Goal: Task Accomplishment & Management: Manage account settings

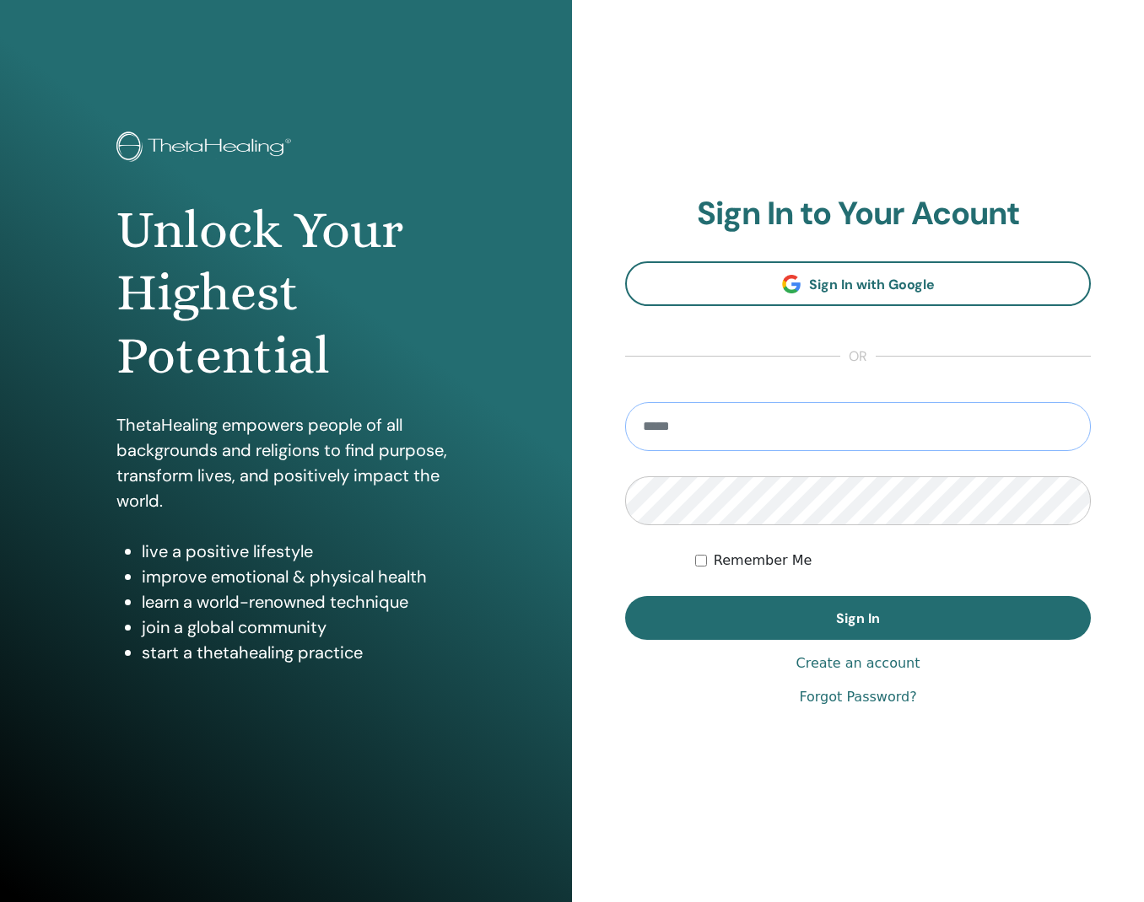
type input "**********"
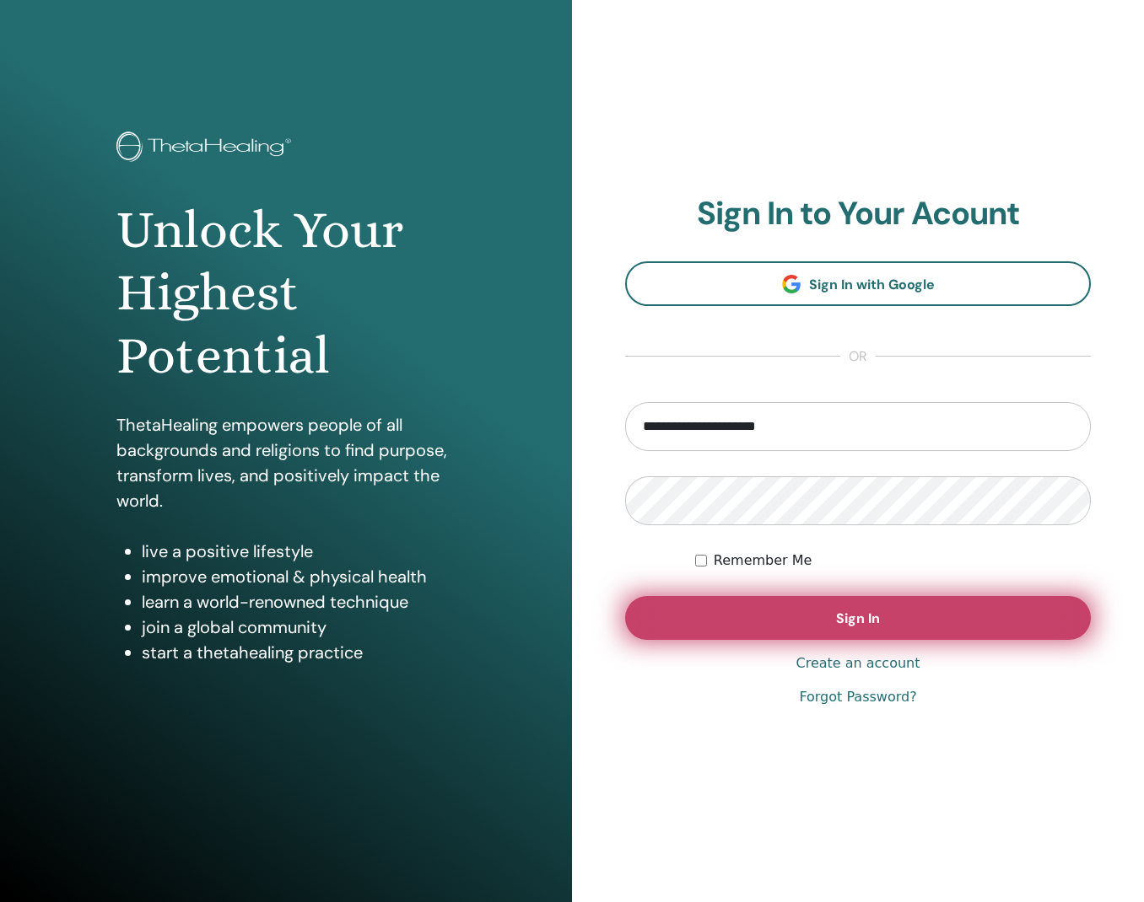
click at [661, 610] on button "Sign In" at bounding box center [857, 618] width 465 height 44
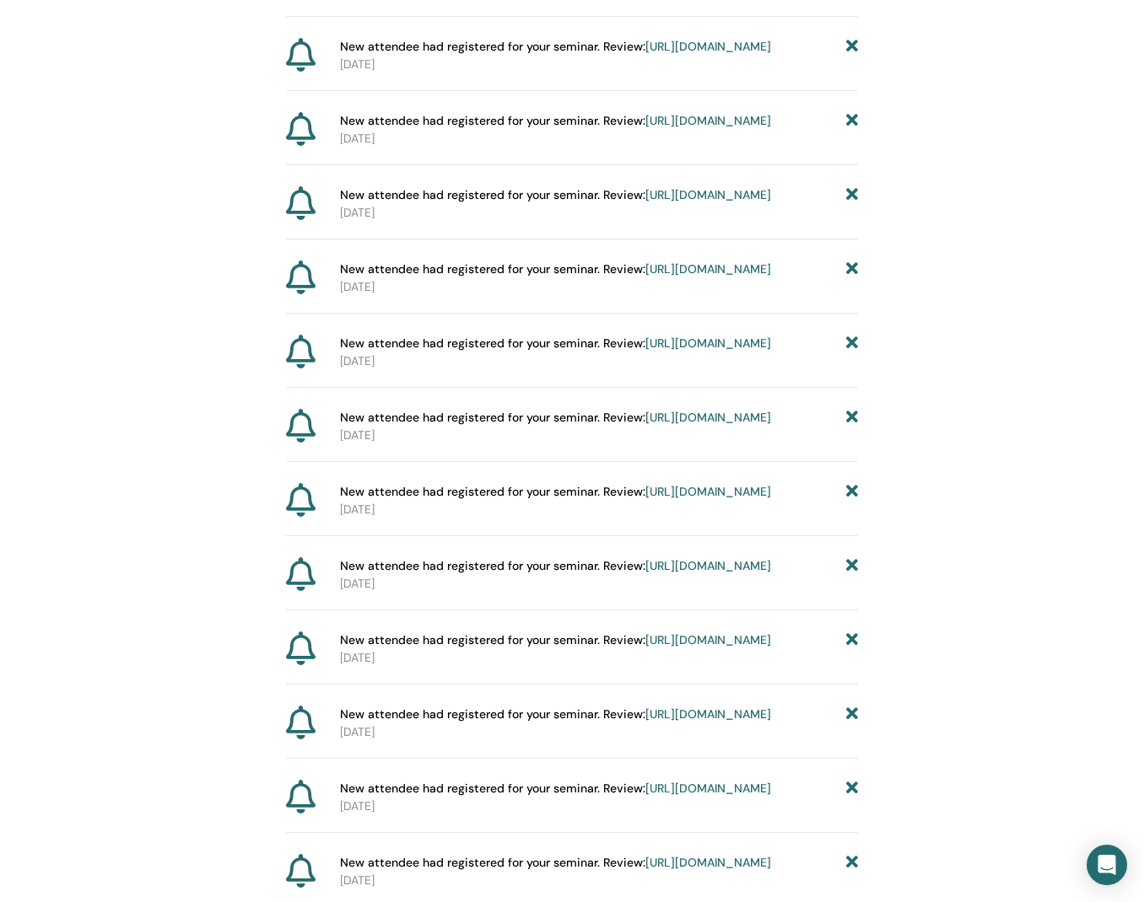
scroll to position [5443, 0]
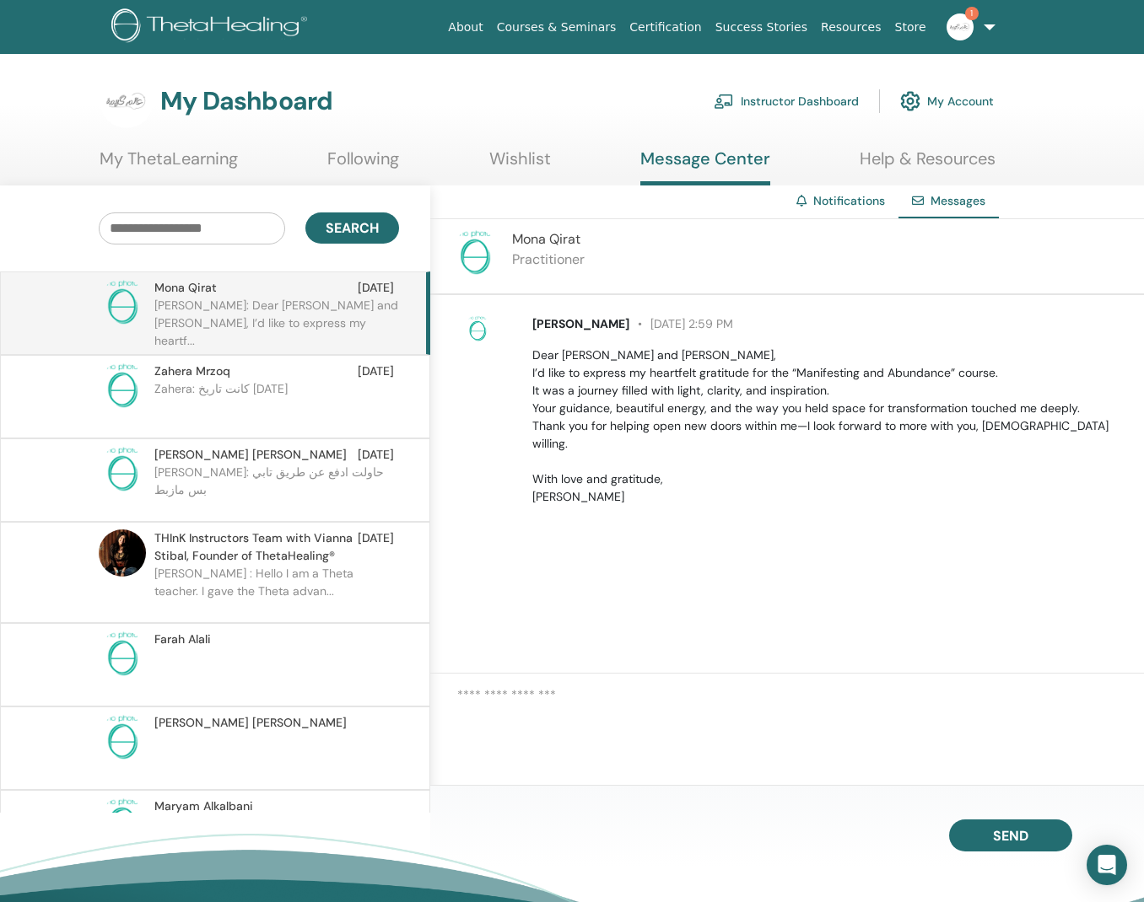
click at [250, 574] on p "Kareema : Hello I am a Theta teacher. I gave the Theta advan..." at bounding box center [276, 590] width 245 height 51
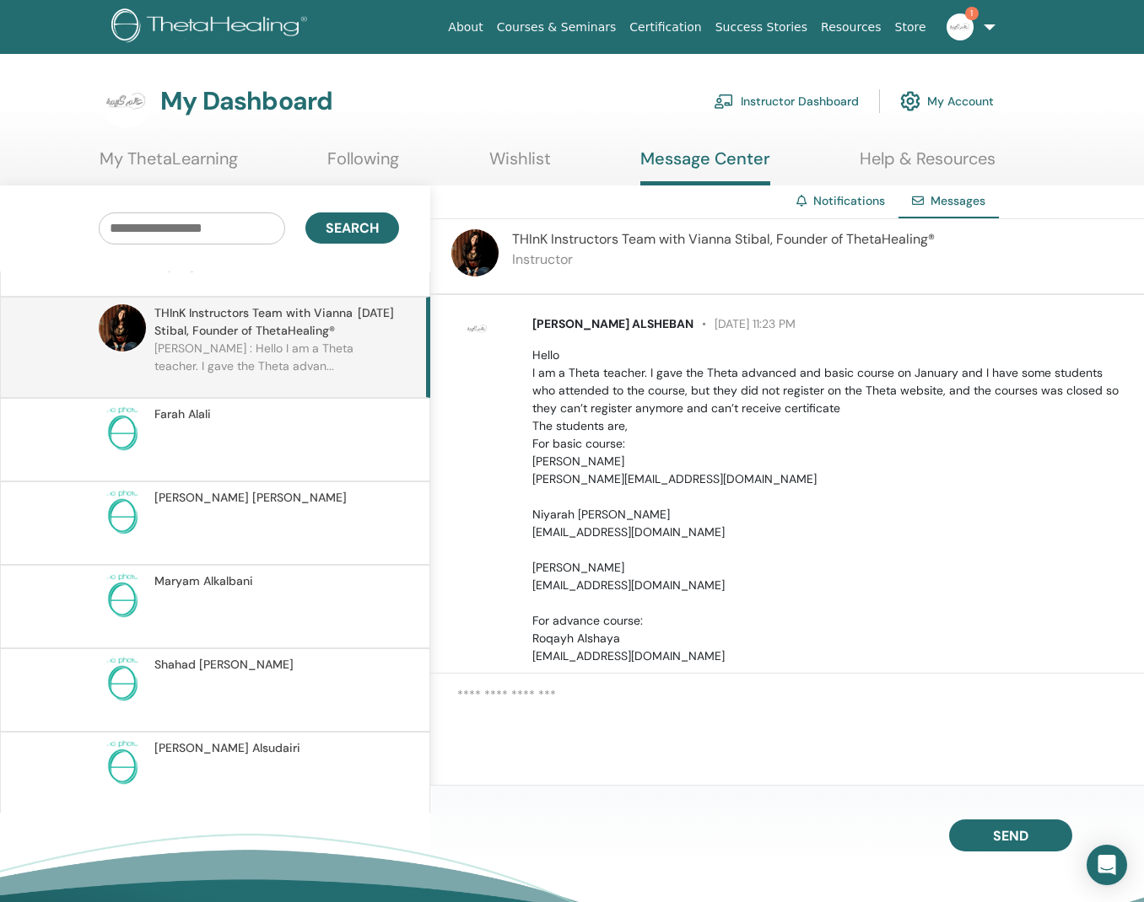
scroll to position [315, 0]
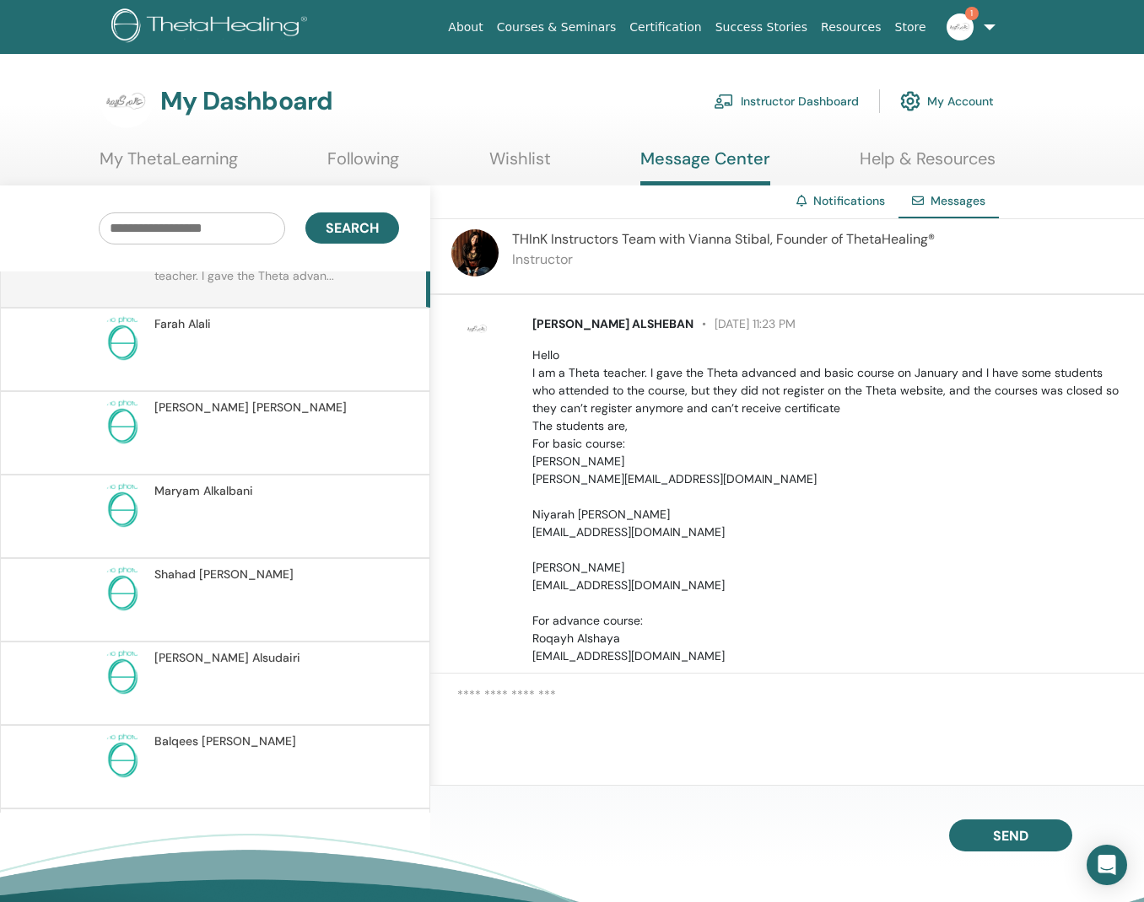
click at [789, 100] on link "Instructor Dashboard" at bounding box center [785, 101] width 145 height 37
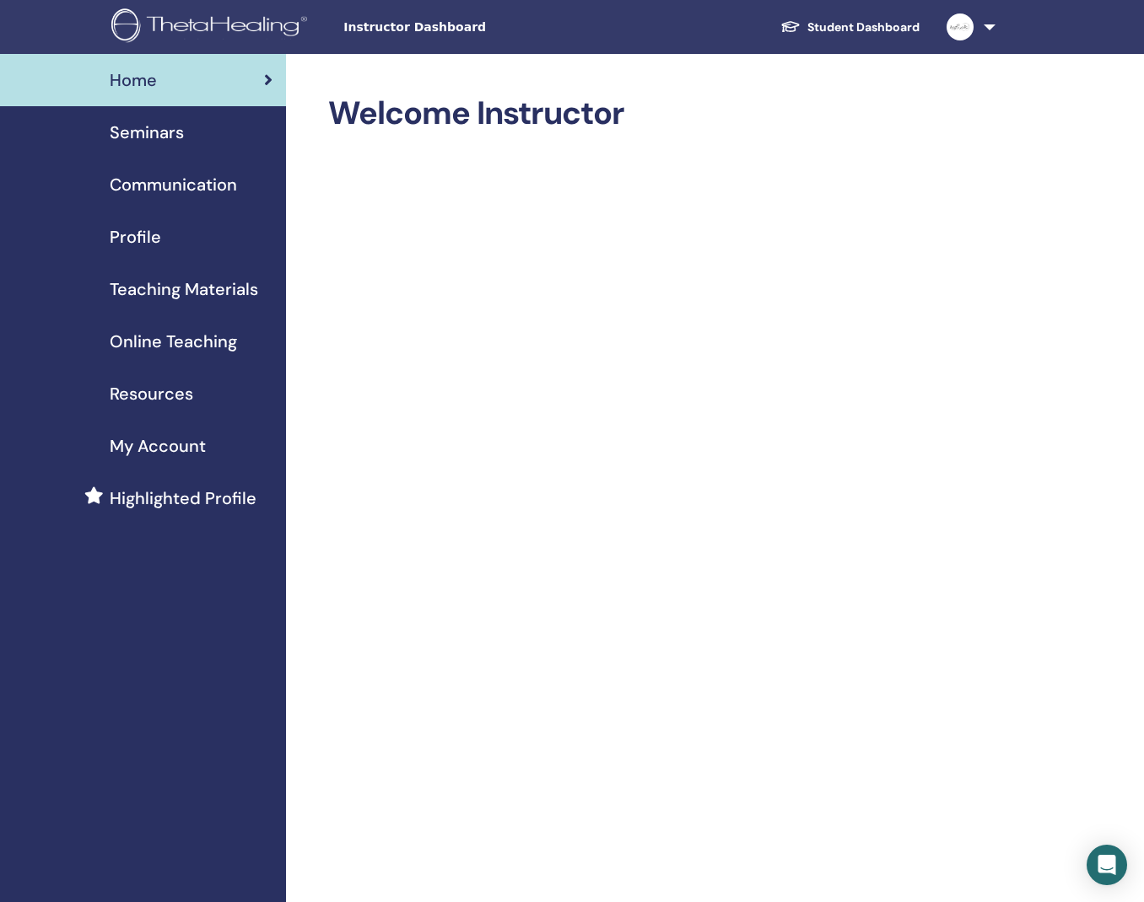
click at [181, 137] on span "Seminars" at bounding box center [147, 132] width 74 height 25
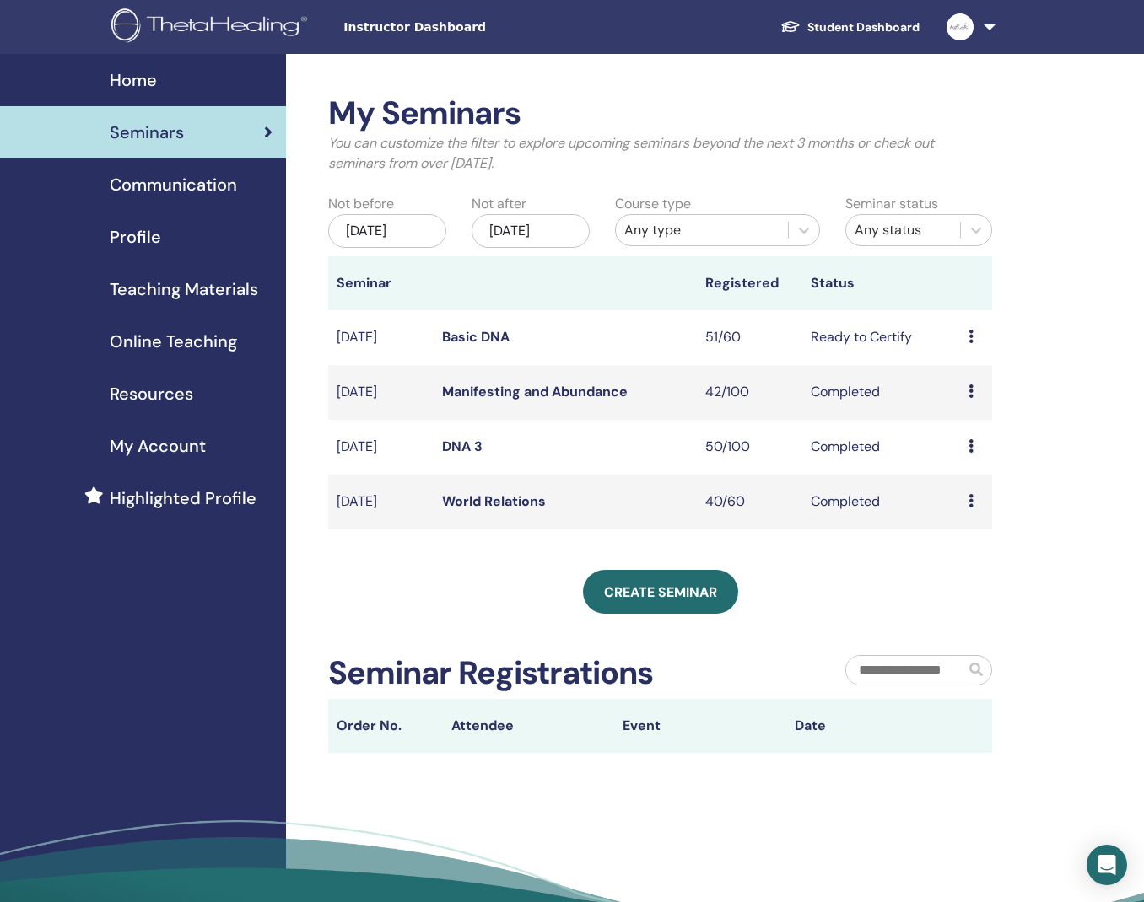
click at [971, 343] on icon at bounding box center [970, 336] width 5 height 13
click at [973, 361] on link "Preview" at bounding box center [967, 361] width 48 height 18
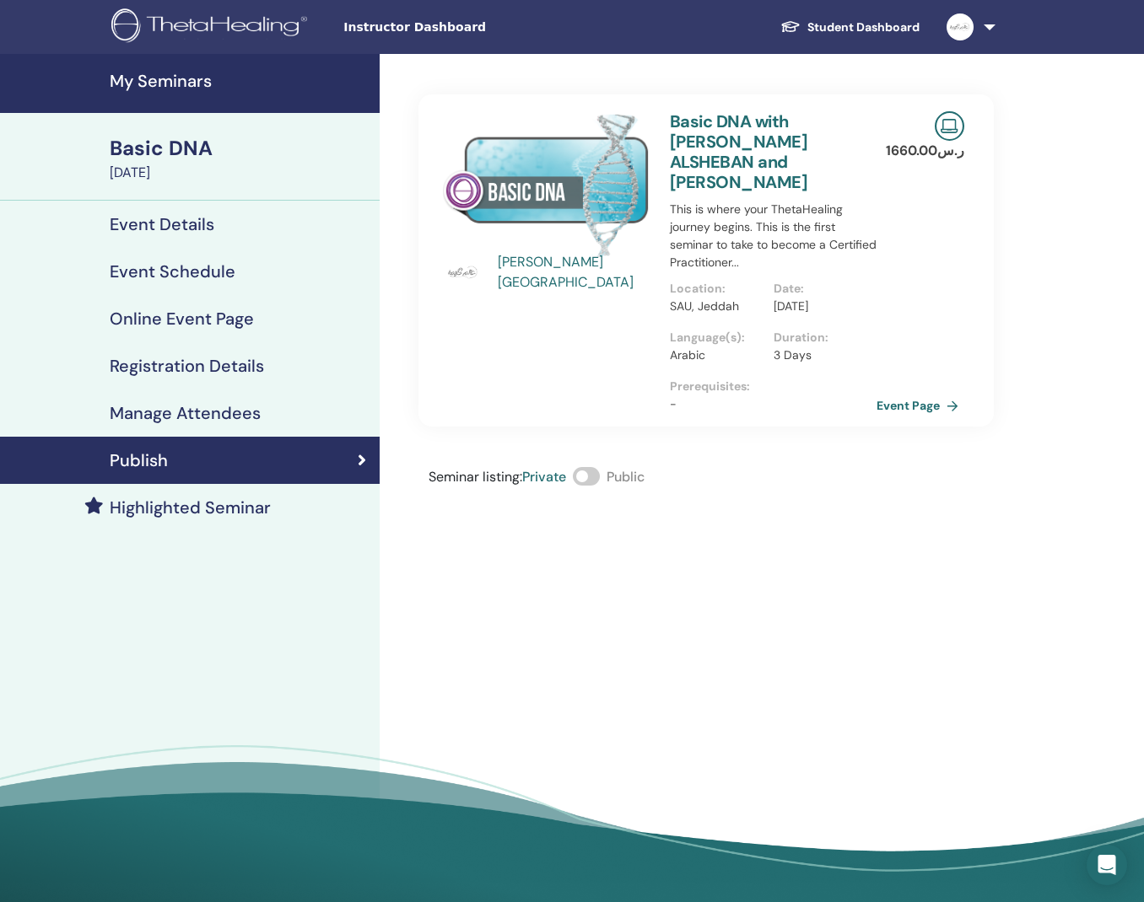
click at [230, 415] on h4 "Manage Attendees" at bounding box center [185, 413] width 151 height 20
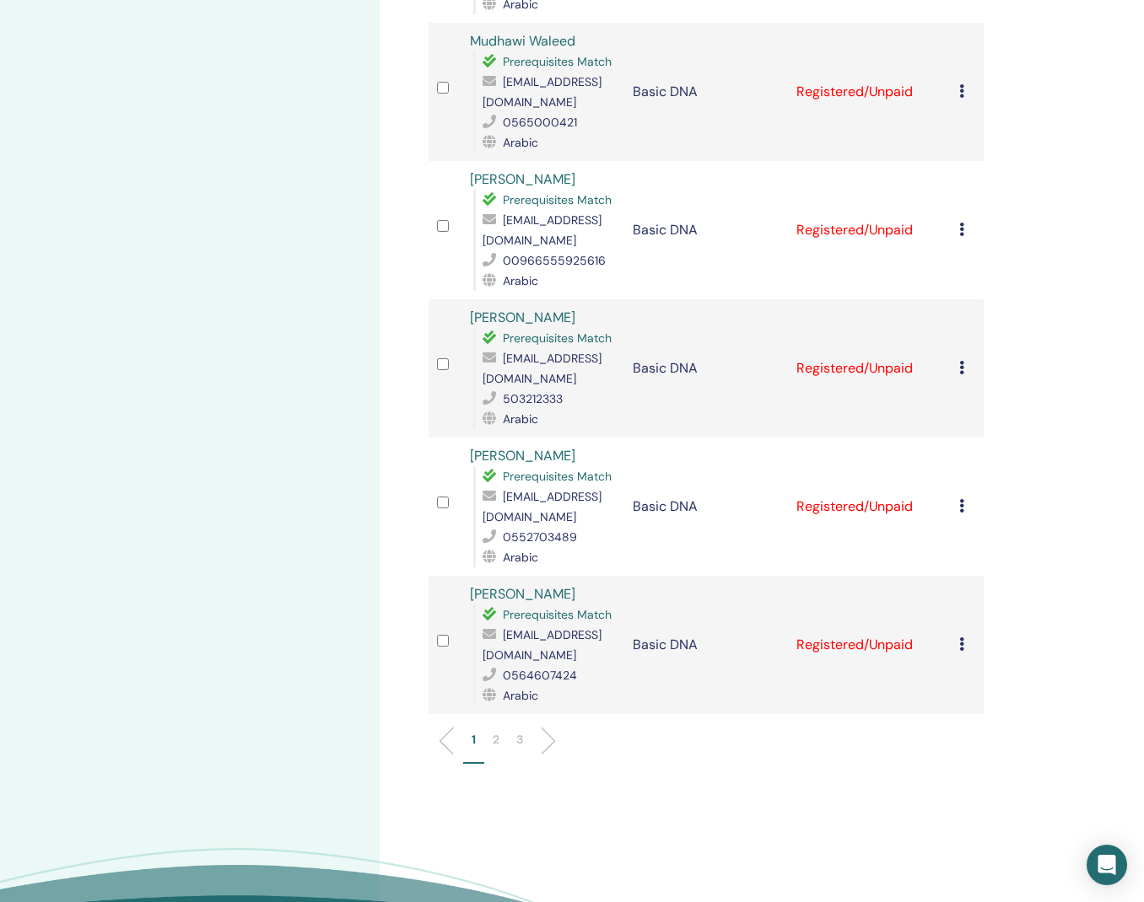
scroll to position [2443, 0]
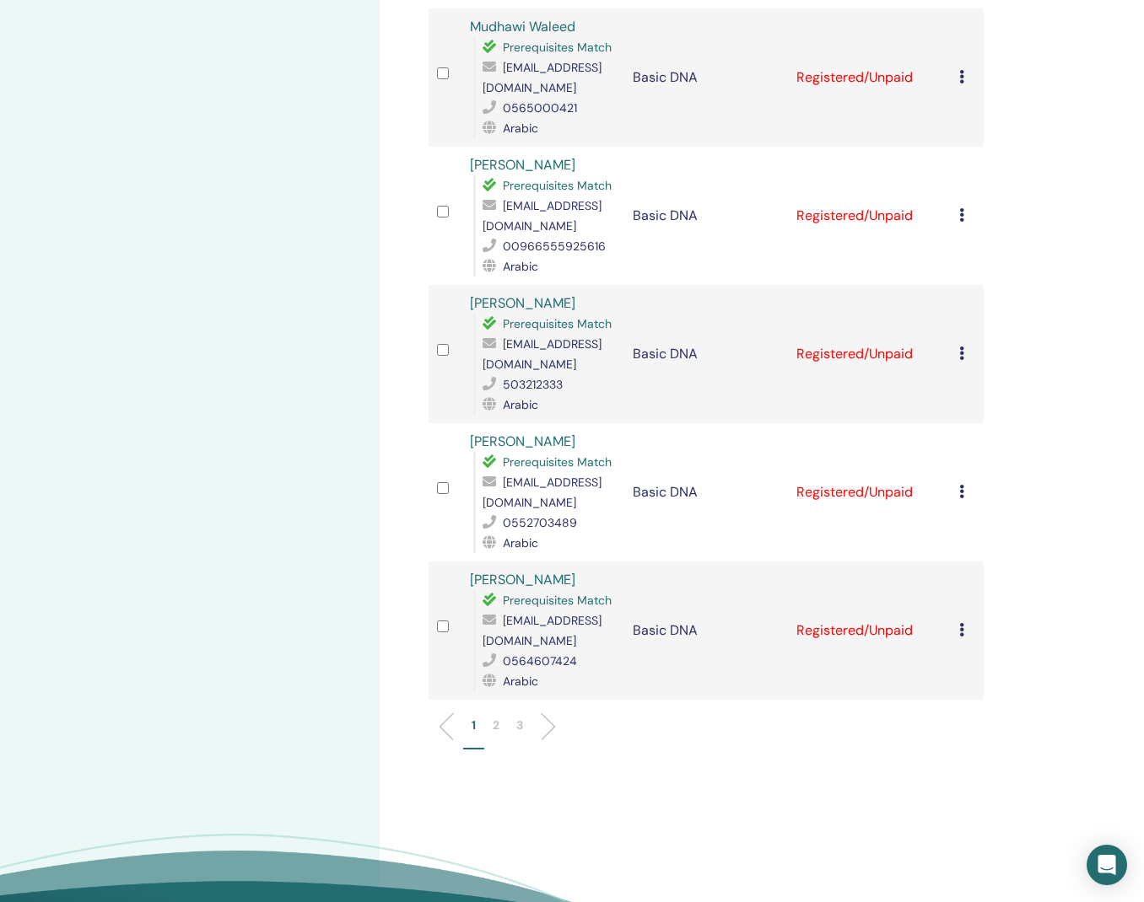
click at [495, 717] on p "2" at bounding box center [495, 726] width 7 height 18
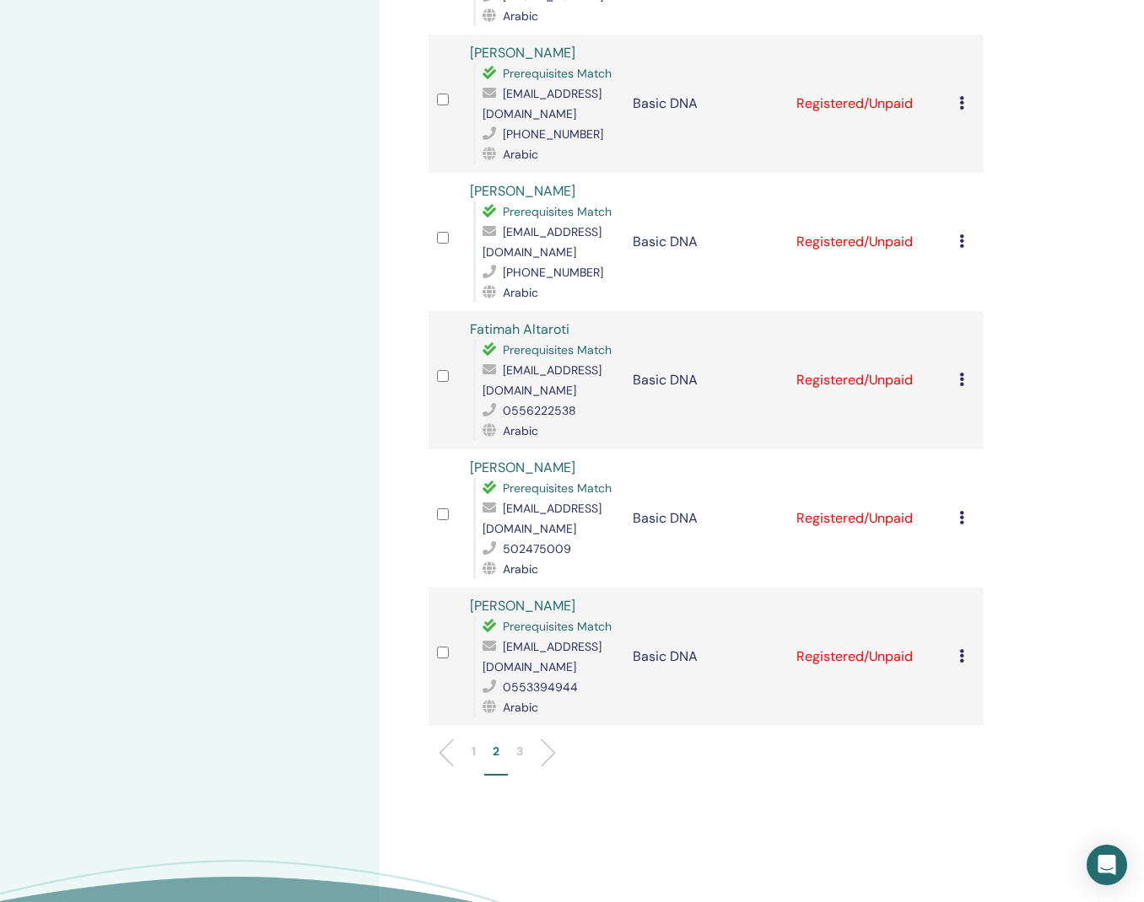
scroll to position [2359, 0]
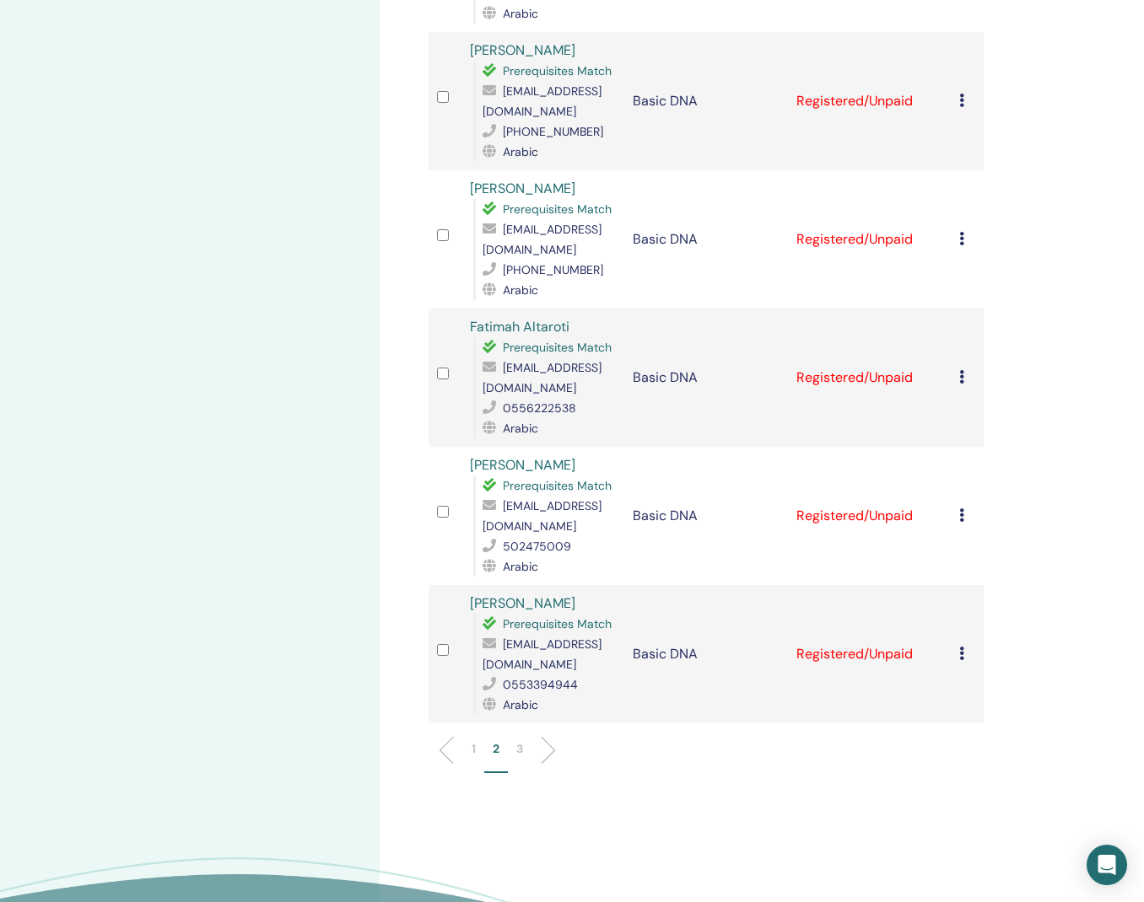
click at [523, 740] on p "3" at bounding box center [519, 749] width 7 height 18
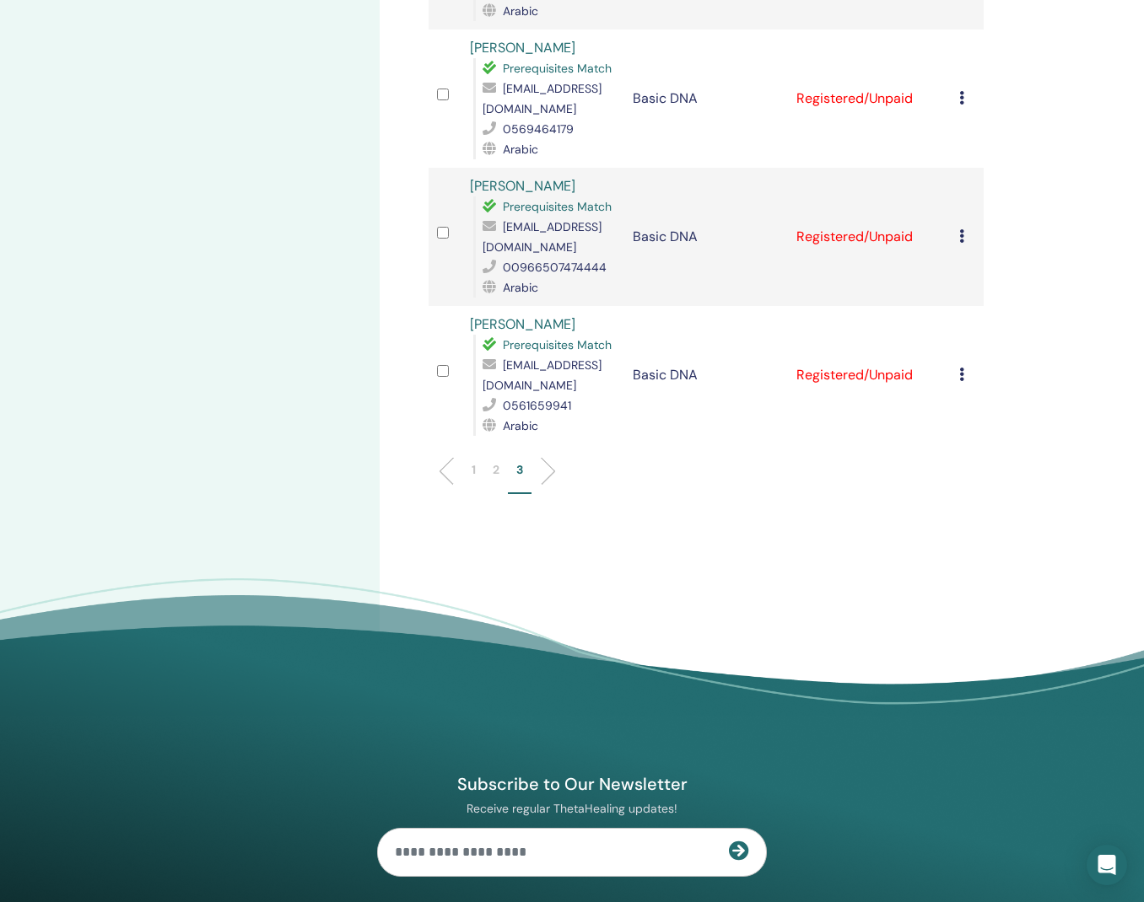
scroll to position [1393, 0]
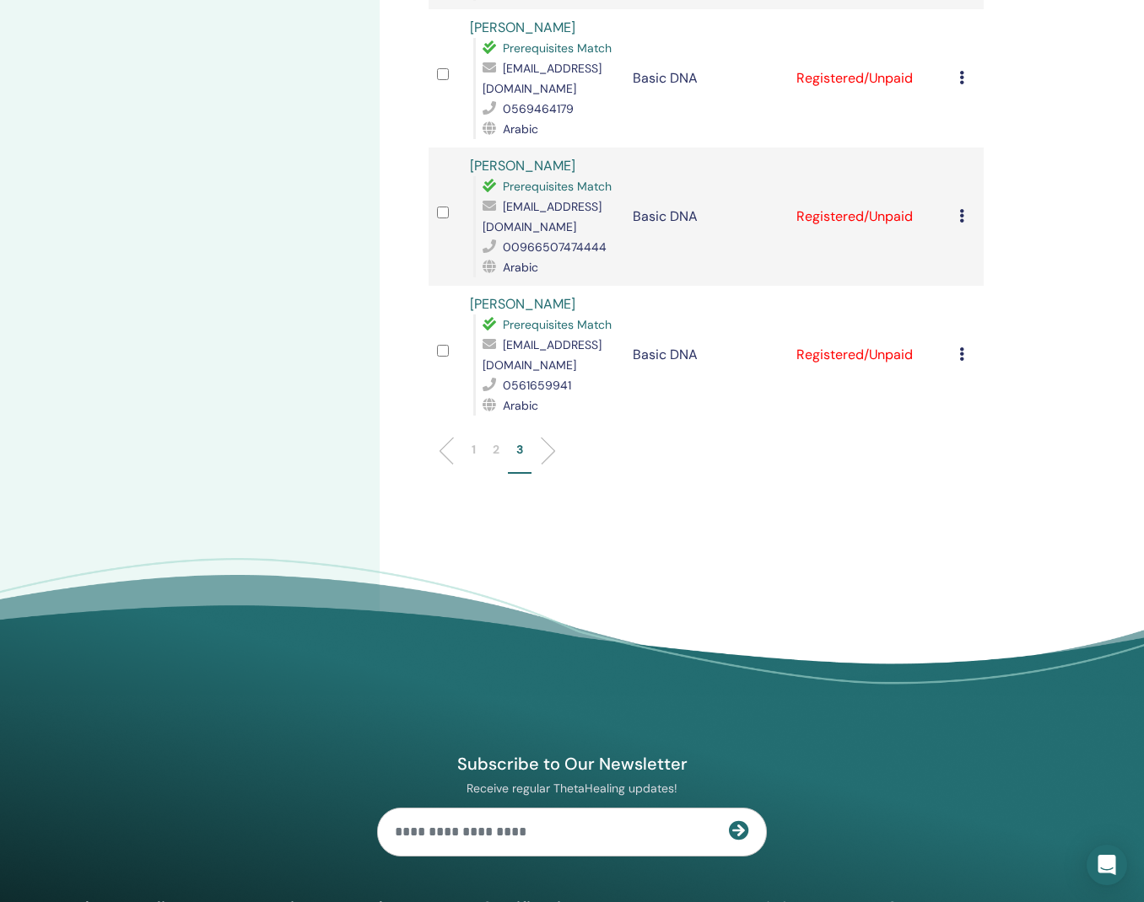
click at [472, 441] on p "1" at bounding box center [473, 450] width 4 height 18
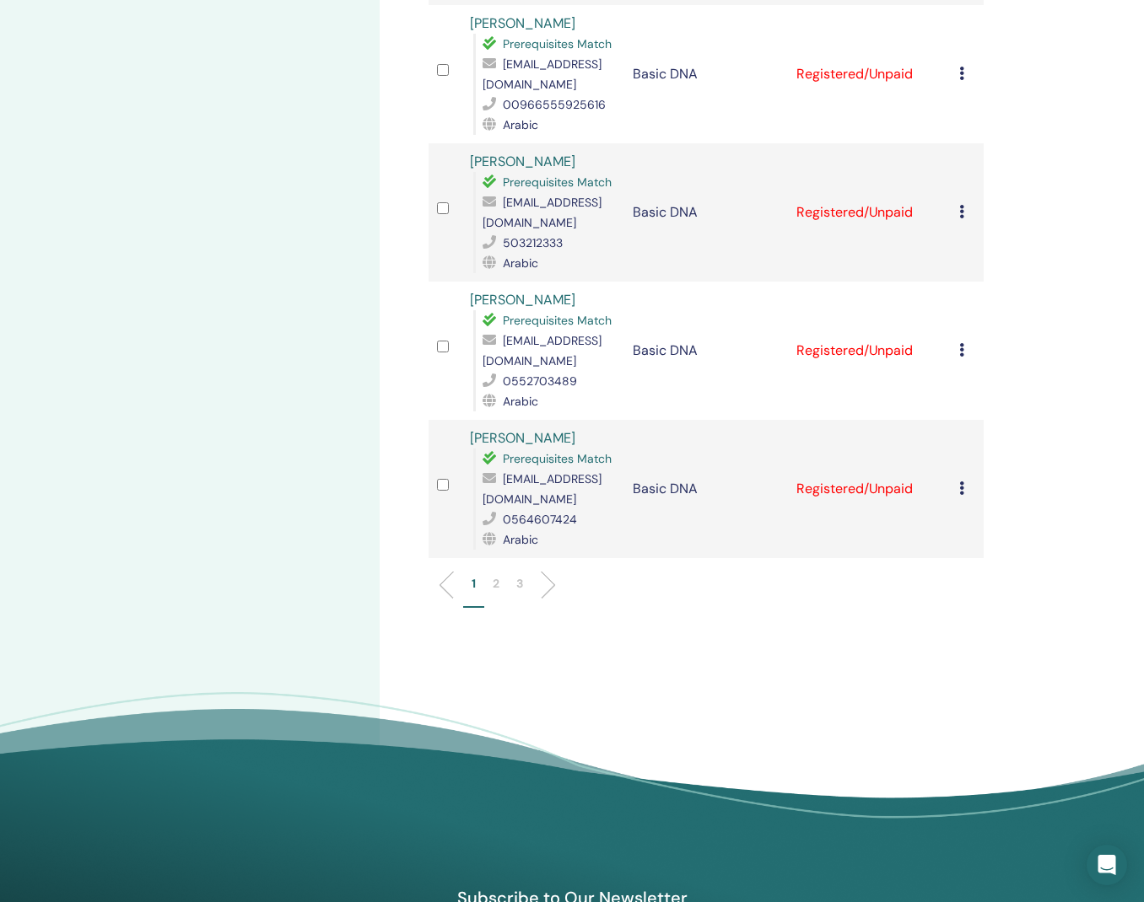
scroll to position [2680, 0]
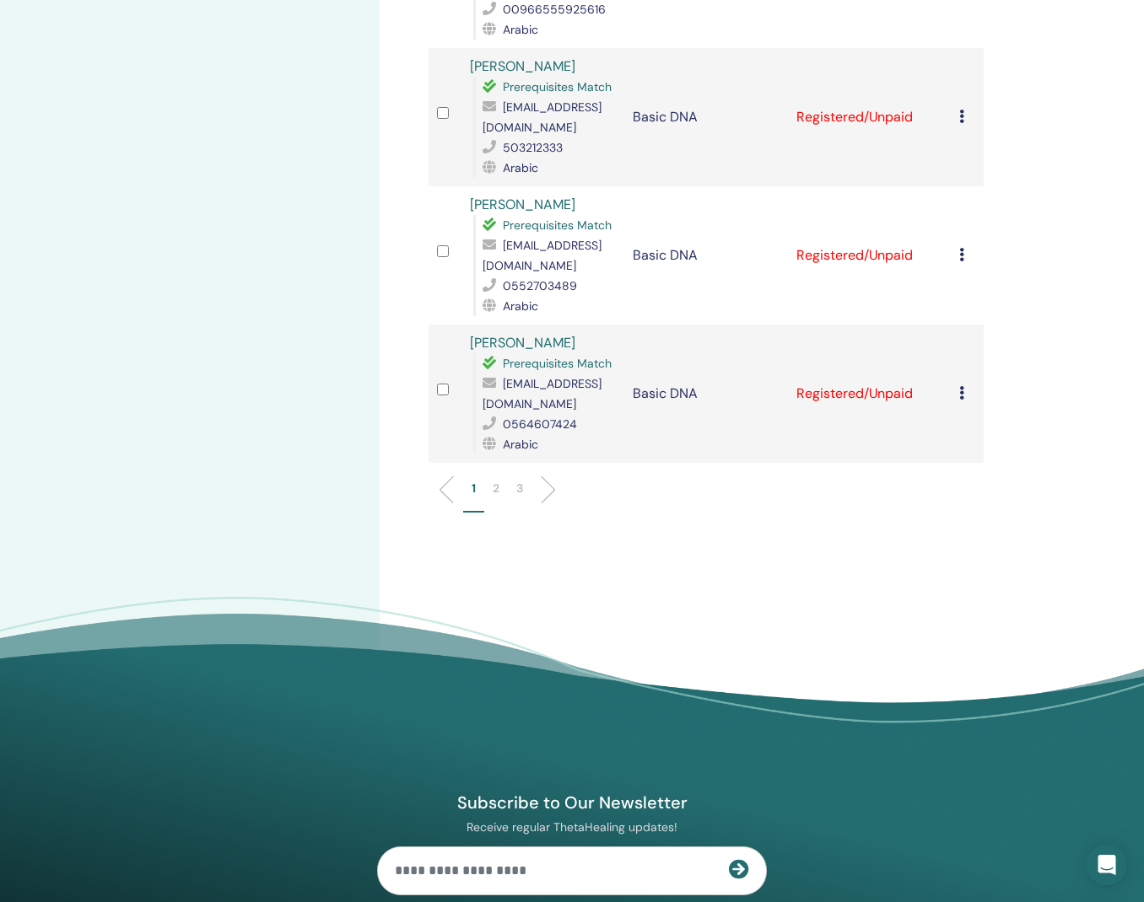
click at [497, 480] on p "2" at bounding box center [495, 489] width 7 height 18
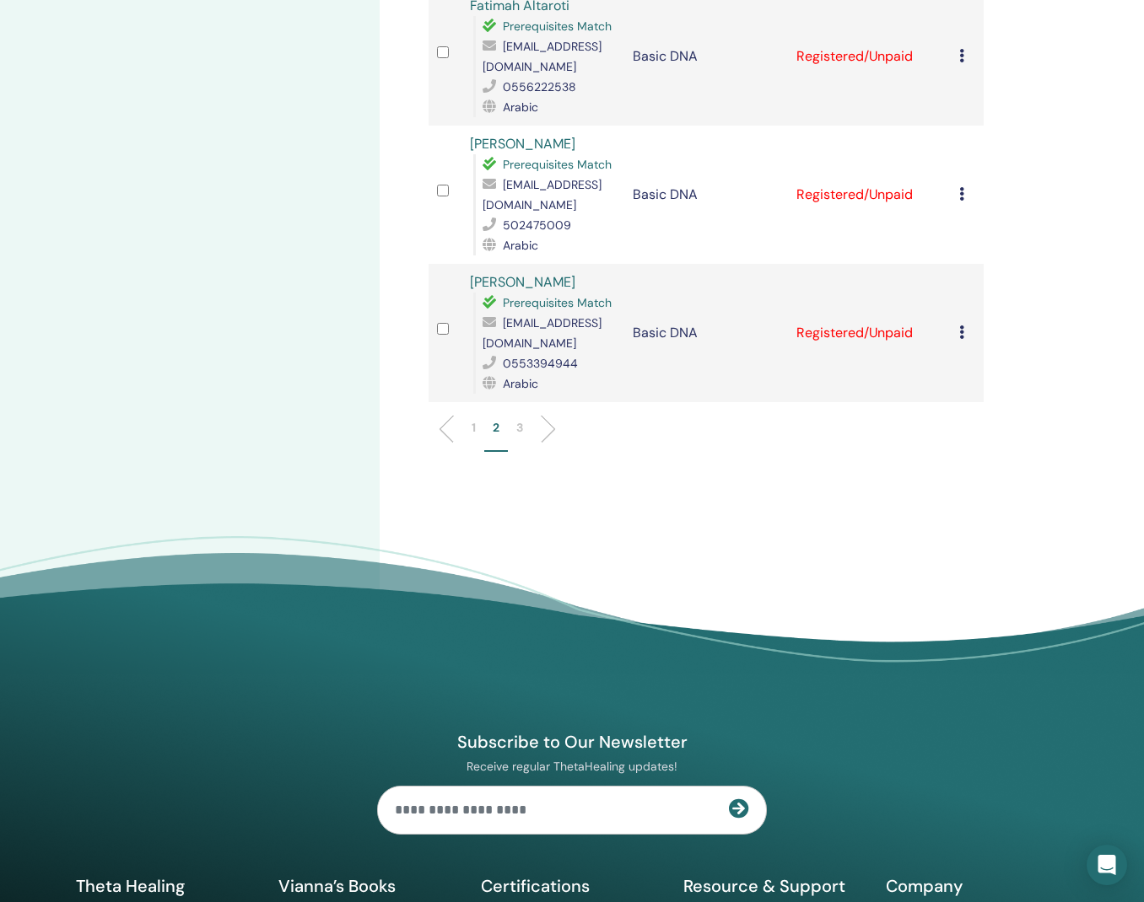
click at [523, 419] on p "3" at bounding box center [519, 428] width 7 height 18
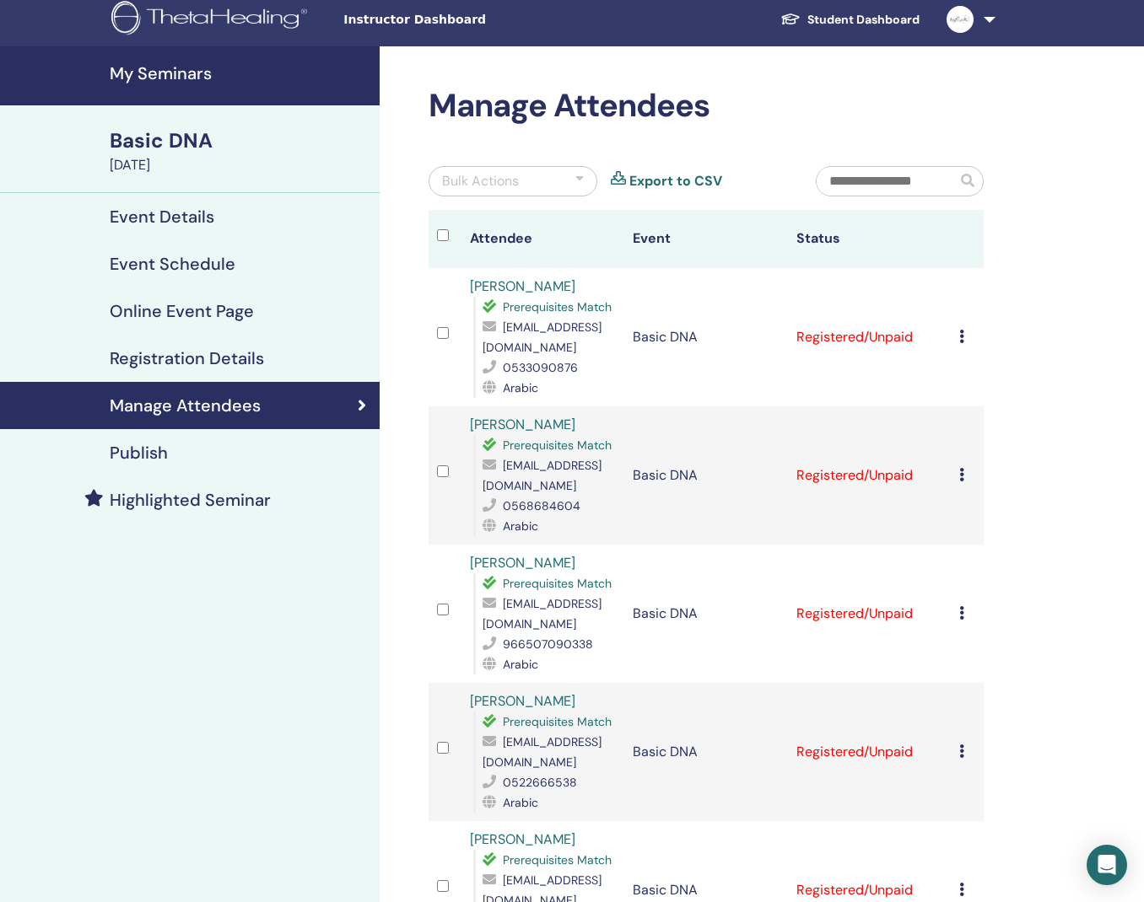
scroll to position [12, 0]
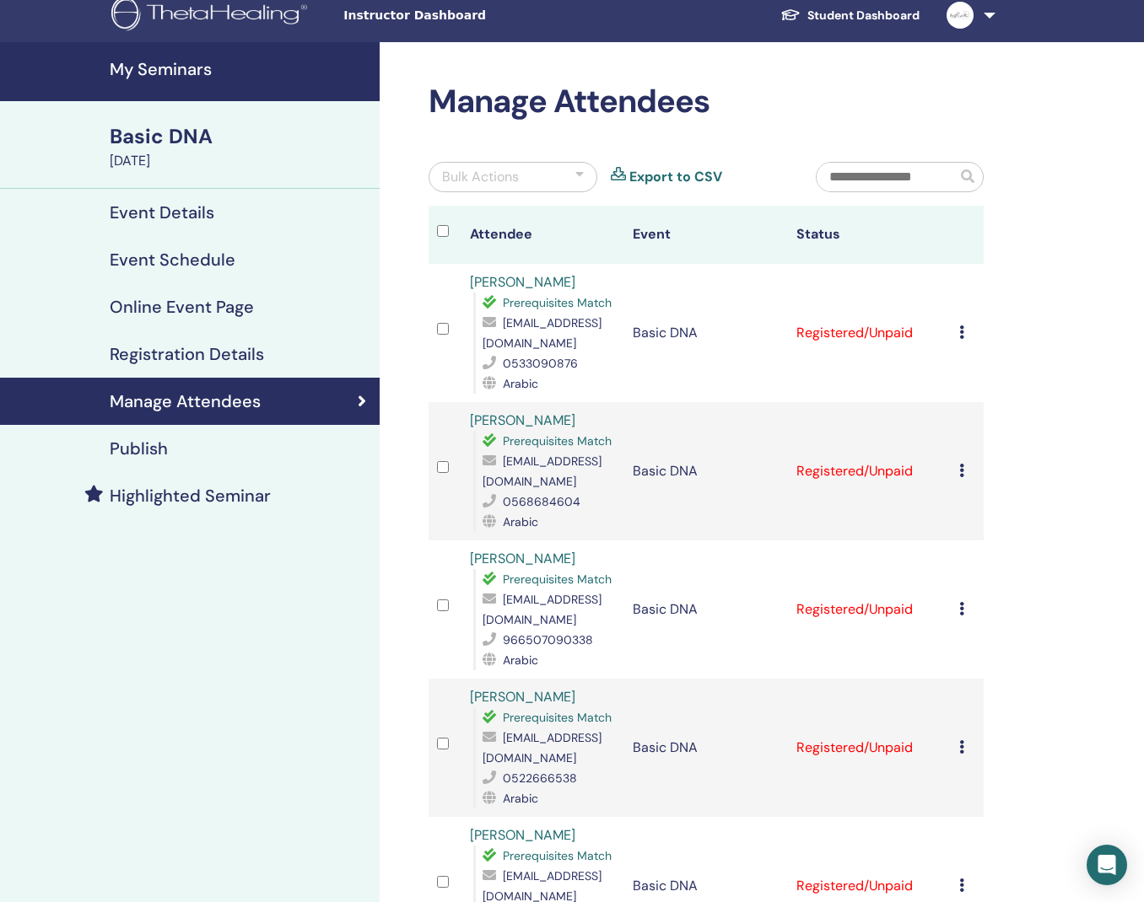
click at [665, 180] on link "Export to CSV" at bounding box center [675, 177] width 93 height 20
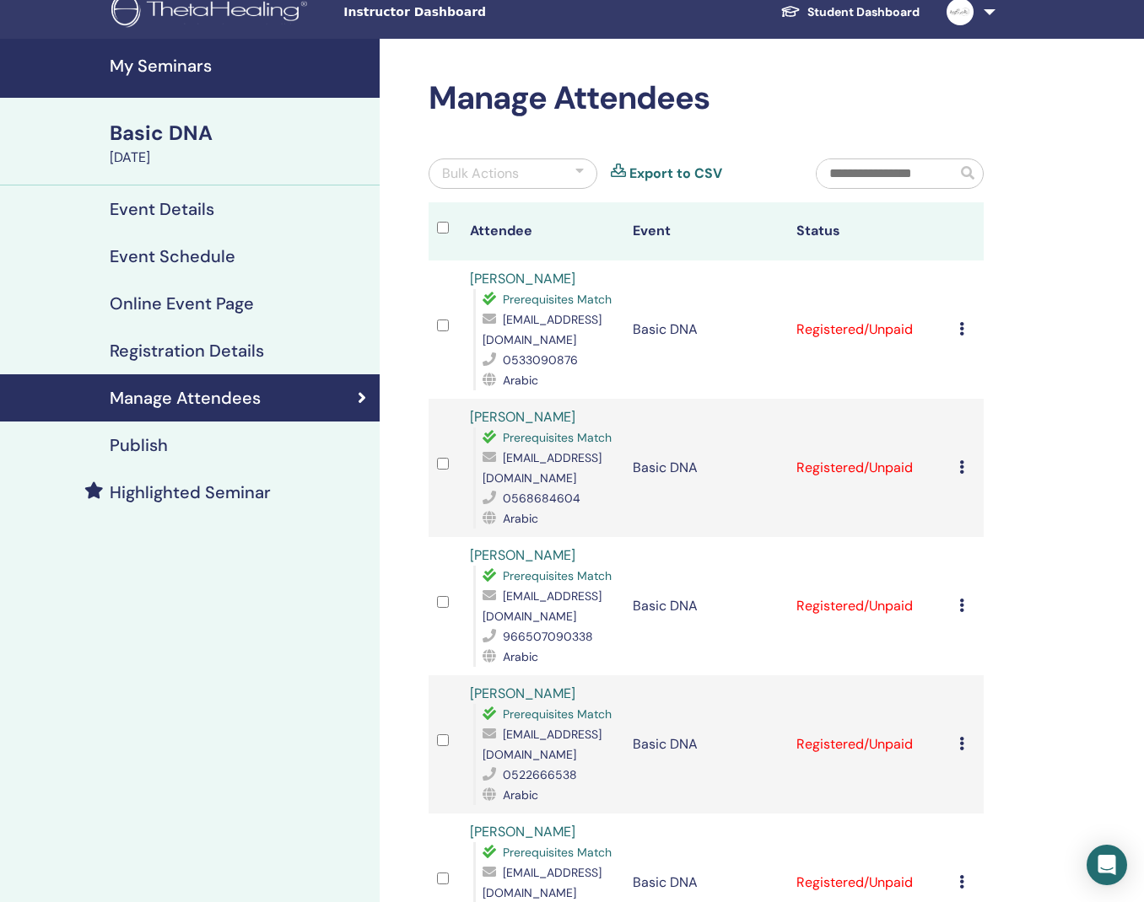
click at [580, 173] on div at bounding box center [579, 174] width 8 height 20
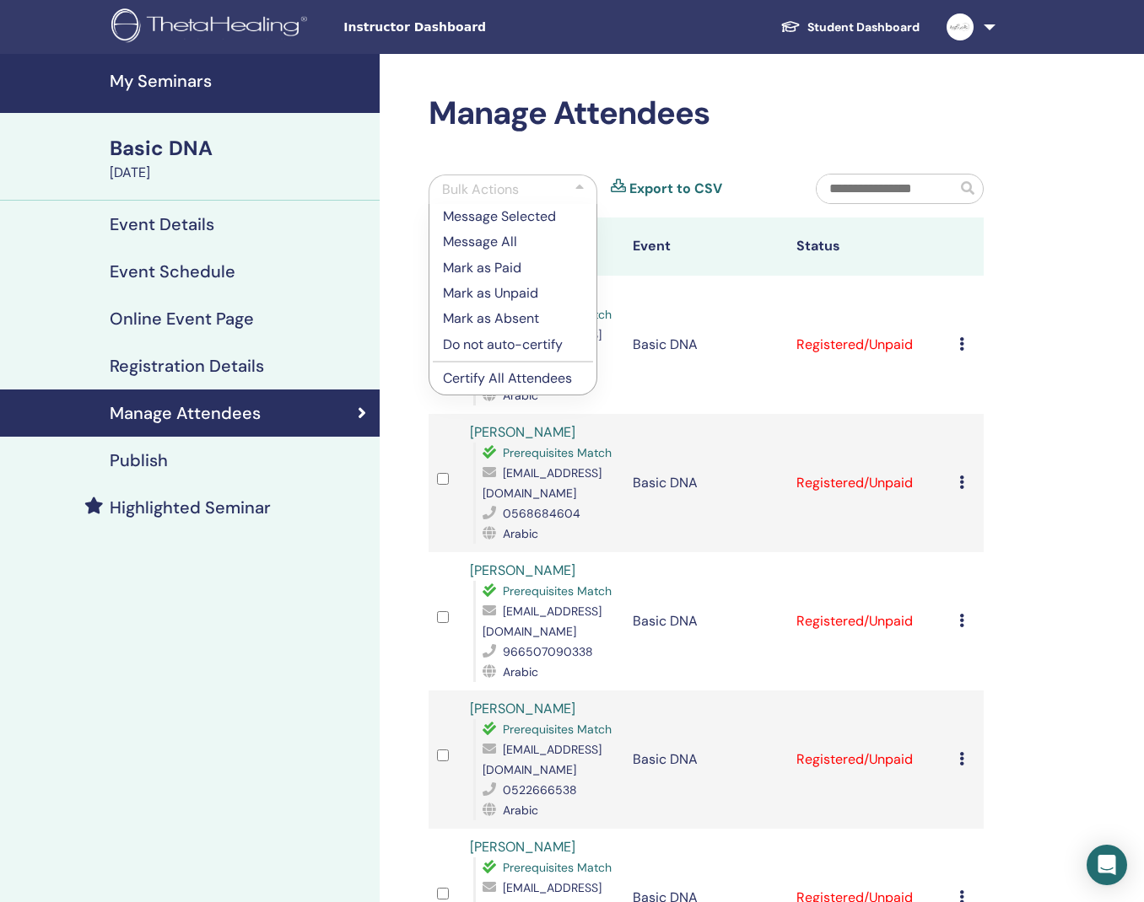
scroll to position [0, 0]
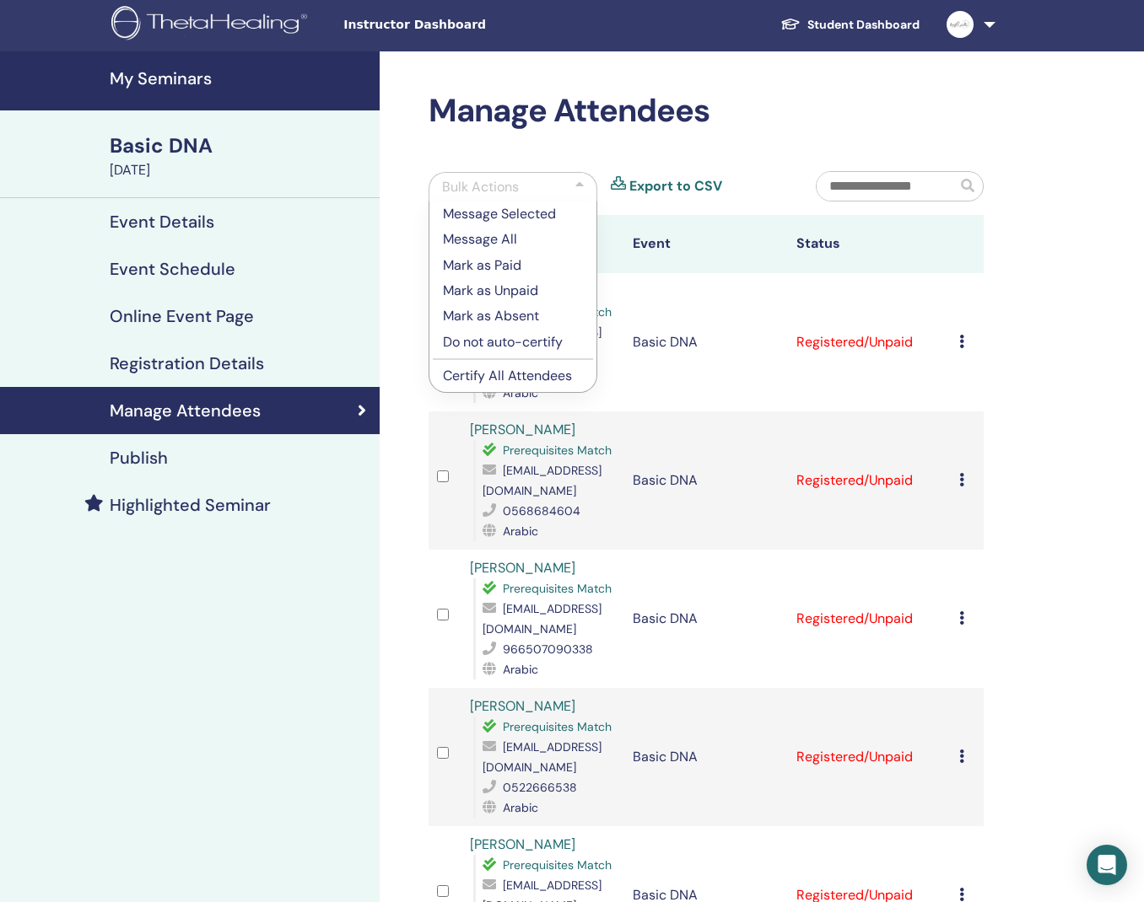
click at [552, 381] on p "Certify All Attendees" at bounding box center [513, 376] width 140 height 20
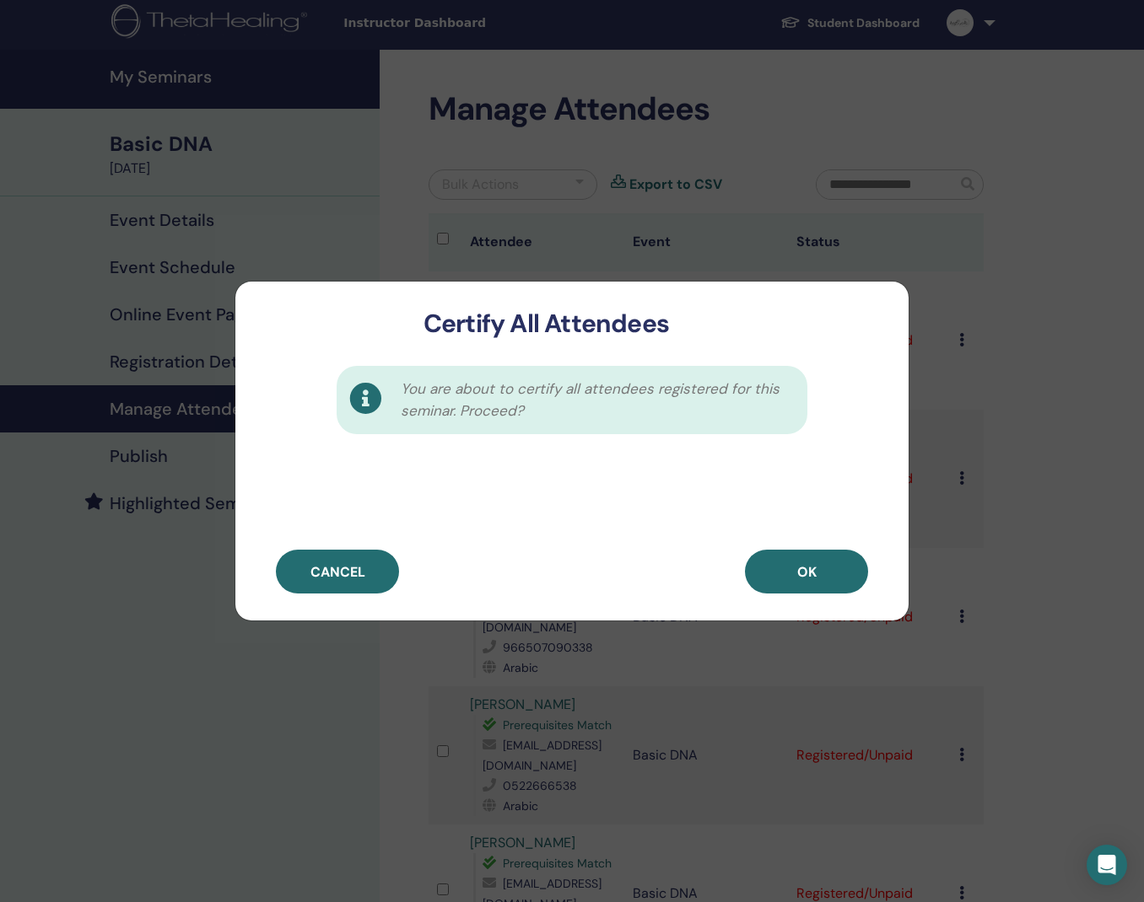
scroll to position [6, 0]
click at [819, 563] on button "OK" at bounding box center [806, 572] width 123 height 44
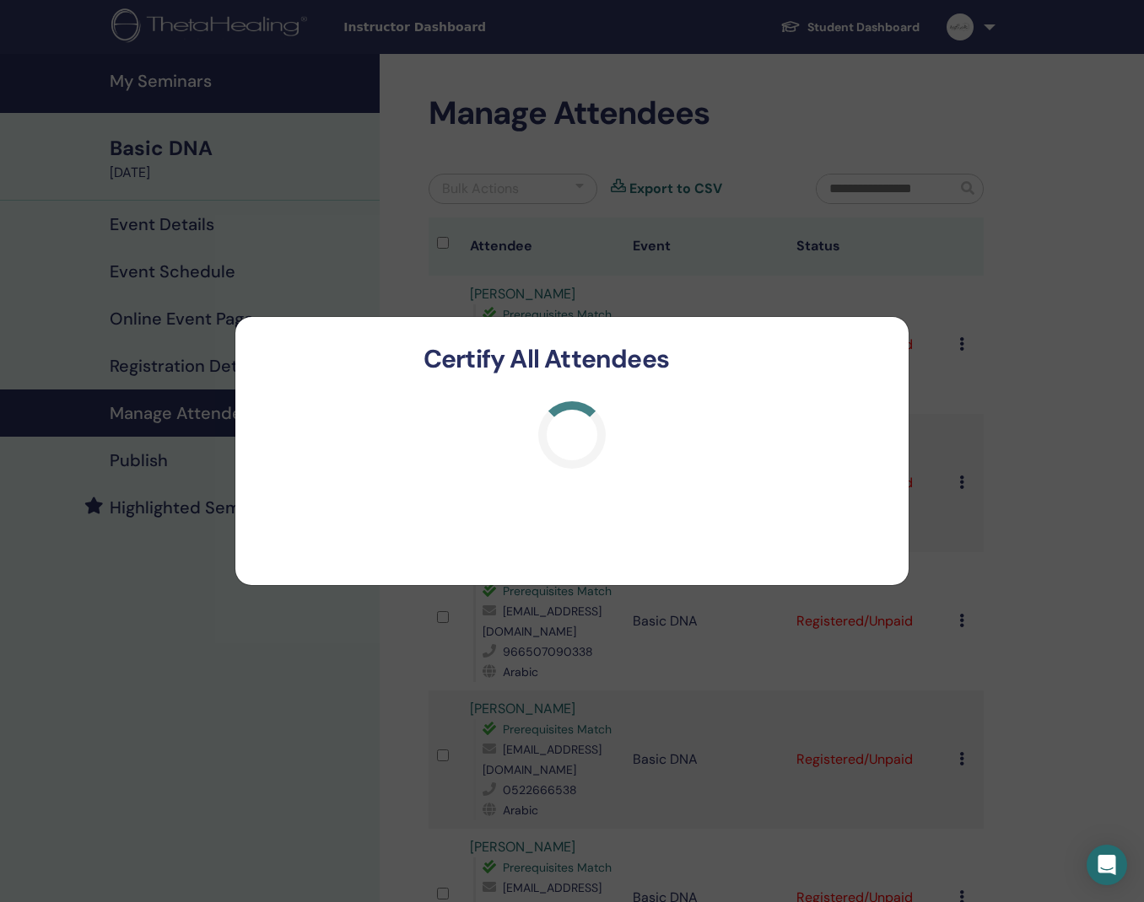
scroll to position [-2, 0]
click at [881, 350] on button "button" at bounding box center [876, 349] width 27 height 27
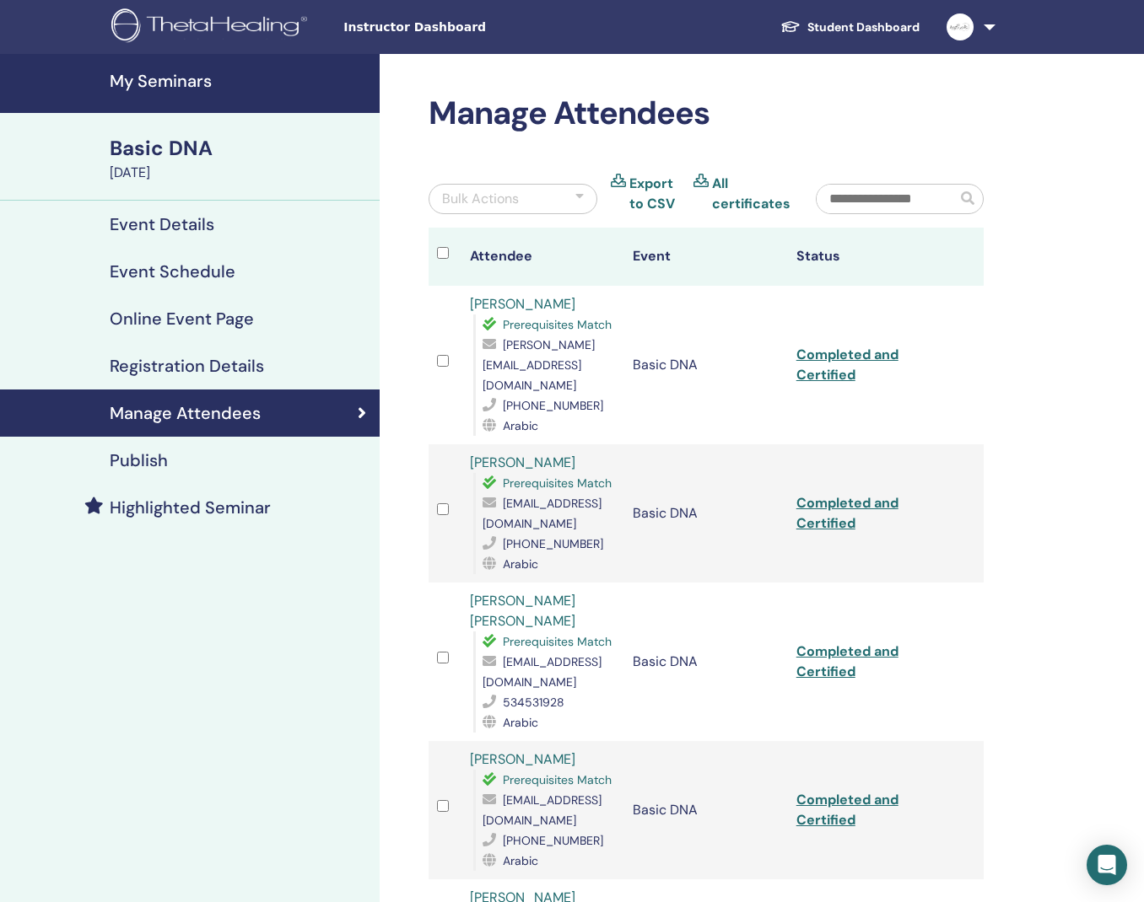
scroll to position [2, 0]
